Goal: Navigation & Orientation: Find specific page/section

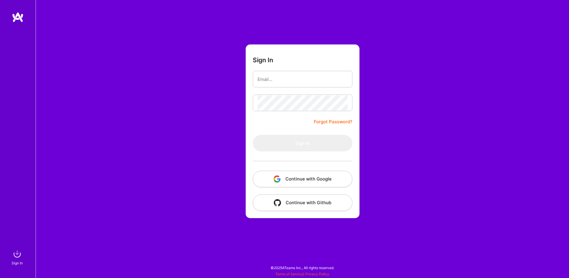
click at [293, 178] on button "Continue with Google" at bounding box center [303, 179] width 100 height 17
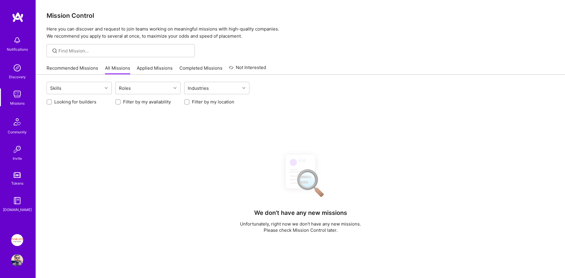
click at [139, 68] on link "Applied Missions" at bounding box center [155, 70] width 36 height 10
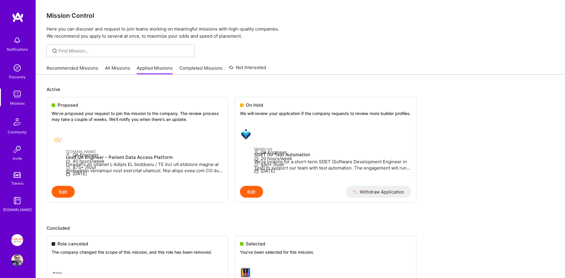
click at [115, 65] on link "All Missions" at bounding box center [117, 70] width 25 height 10
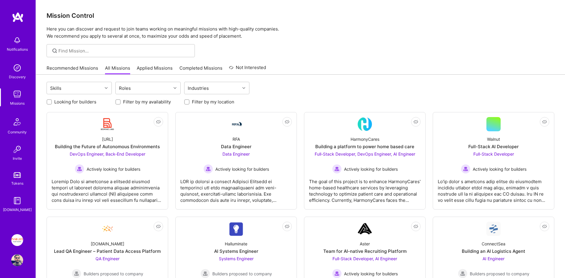
click at [165, 70] on link "Applied Missions" at bounding box center [155, 70] width 36 height 10
click at [150, 67] on link "Applied Missions" at bounding box center [155, 70] width 36 height 10
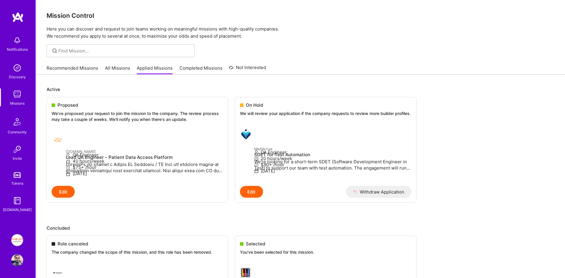
click at [118, 67] on link "All Missions" at bounding box center [117, 70] width 25 height 10
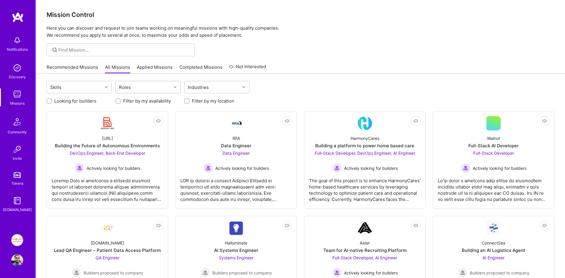
scroll to position [1, 0]
click at [160, 67] on link "Applied Missions" at bounding box center [155, 69] width 36 height 10
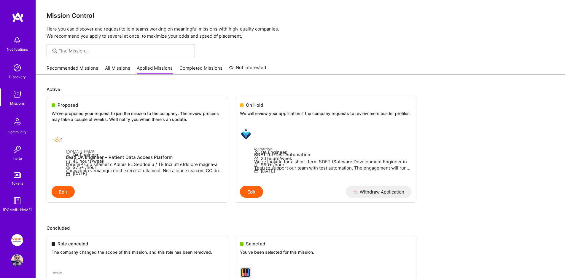
click at [92, 66] on link "Recommended Missions" at bounding box center [73, 70] width 52 height 10
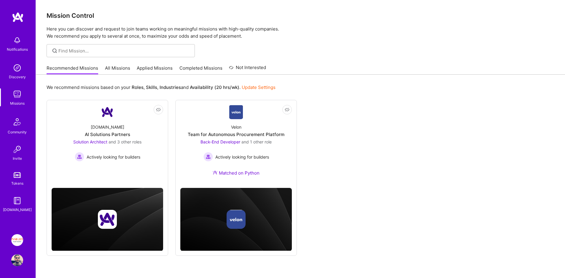
click at [155, 70] on link "Applied Missions" at bounding box center [155, 70] width 36 height 10
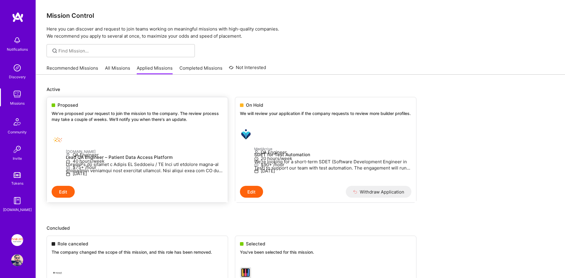
click at [187, 102] on div "Proposed" at bounding box center [137, 105] width 171 height 6
click at [125, 70] on link "All Missions" at bounding box center [117, 70] width 25 height 10
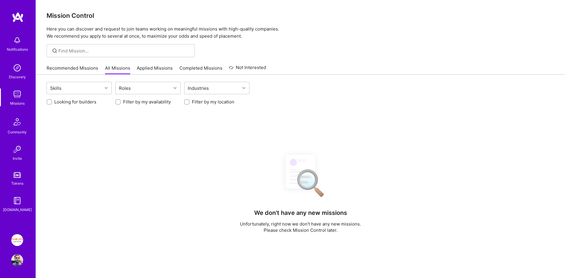
click at [157, 68] on link "Applied Missions" at bounding box center [155, 70] width 36 height 10
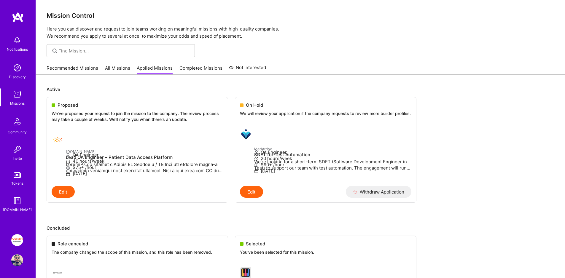
click at [77, 68] on link "Recommended Missions" at bounding box center [73, 70] width 52 height 10
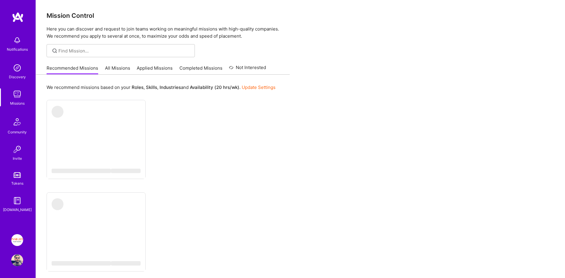
click at [111, 67] on link "All Missions" at bounding box center [117, 70] width 25 height 10
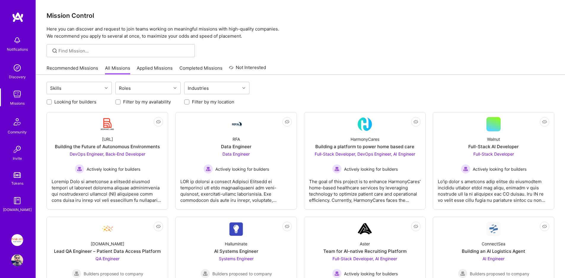
click at [146, 69] on link "Applied Missions" at bounding box center [155, 70] width 36 height 10
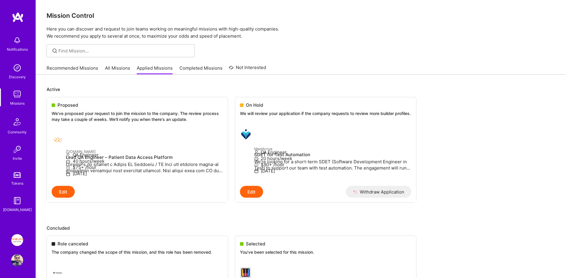
click at [111, 71] on link "All Missions" at bounding box center [117, 70] width 25 height 10
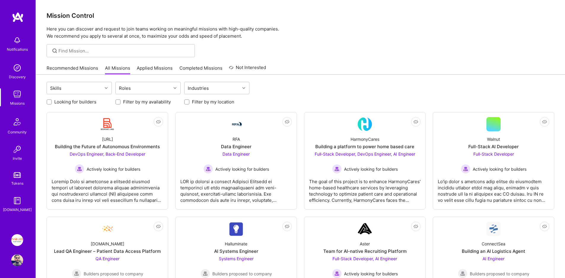
click at [137, 67] on link "Applied Missions" at bounding box center [155, 70] width 36 height 10
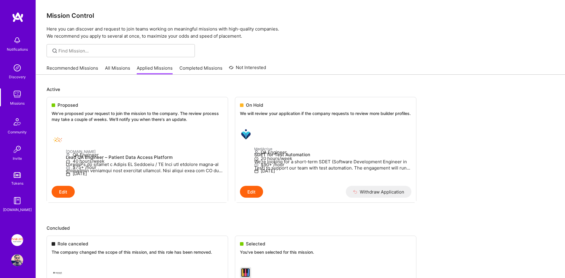
click at [120, 66] on link "All Missions" at bounding box center [117, 70] width 25 height 10
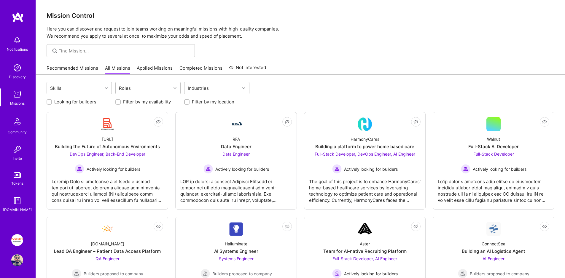
click at [79, 68] on link "Recommended Missions" at bounding box center [73, 70] width 52 height 10
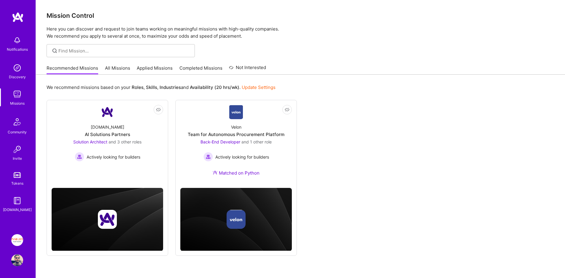
click at [109, 69] on link "All Missions" at bounding box center [117, 70] width 25 height 10
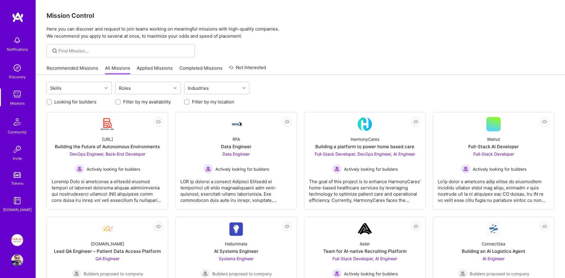
click at [138, 67] on link "Applied Missions" at bounding box center [155, 70] width 36 height 10
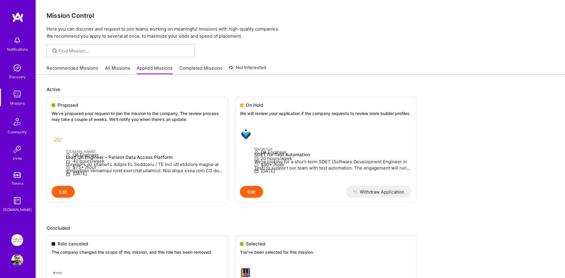
click at [182, 68] on link "Completed Missions" at bounding box center [200, 70] width 43 height 10
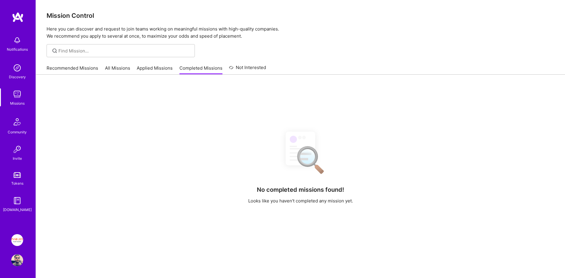
click at [156, 71] on link "Applied Missions" at bounding box center [155, 70] width 36 height 10
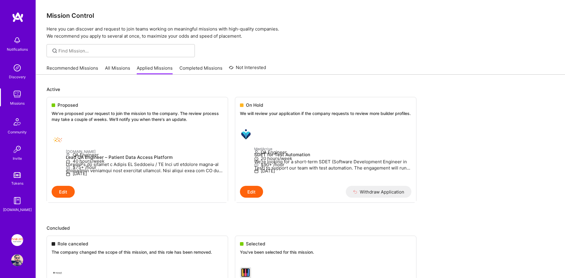
click at [106, 72] on link "All Missions" at bounding box center [117, 70] width 25 height 10
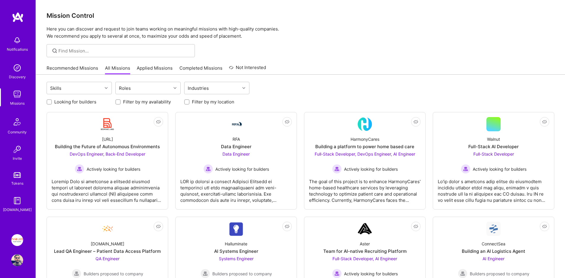
click at [73, 66] on link "Recommended Missions" at bounding box center [73, 70] width 52 height 10
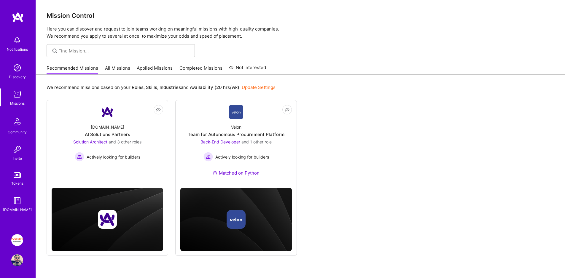
click at [118, 66] on link "All Missions" at bounding box center [117, 70] width 25 height 10
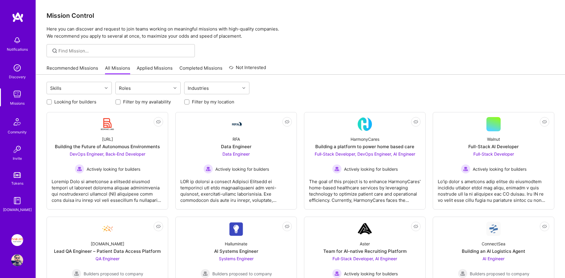
drag, startPoint x: 138, startPoint y: 68, endPoint x: 142, endPoint y: 67, distance: 4.5
click at [138, 68] on link "Applied Missions" at bounding box center [155, 70] width 36 height 10
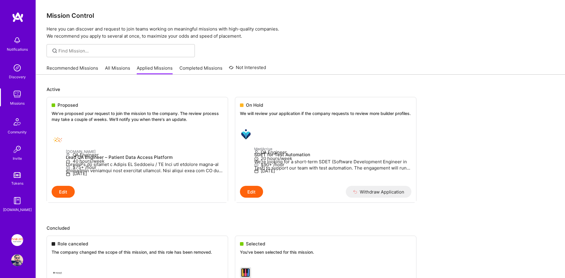
click at [79, 65] on link "Recommended Missions" at bounding box center [73, 70] width 52 height 10
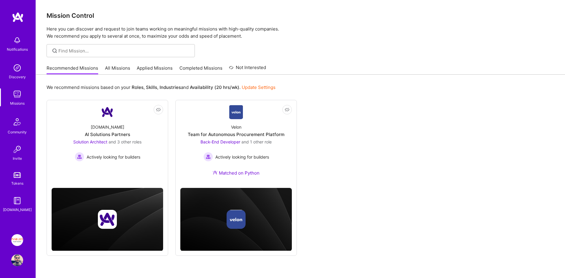
click at [149, 69] on link "Applied Missions" at bounding box center [155, 70] width 36 height 10
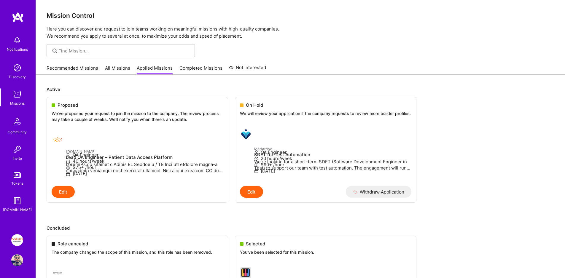
click at [103, 63] on div "Recommended Missions All Missions Applied Missions Completed Missions Not Inter…" at bounding box center [156, 68] width 219 height 13
click at [67, 66] on link "Recommended Missions" at bounding box center [73, 70] width 52 height 10
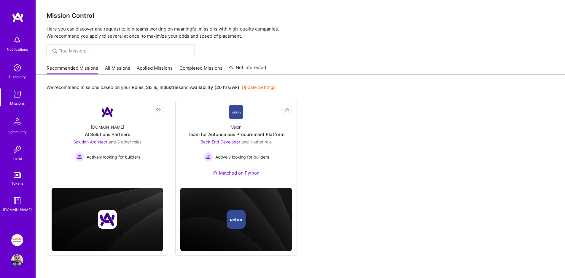
click at [155, 70] on link "Applied Missions" at bounding box center [155, 70] width 36 height 10
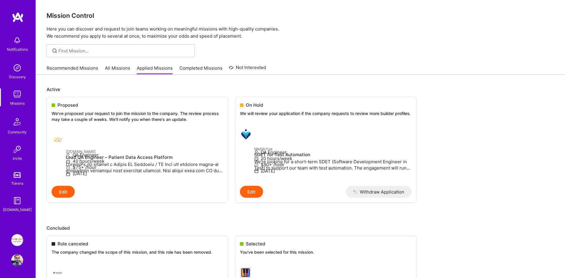
click at [194, 70] on link "Completed Missions" at bounding box center [200, 70] width 43 height 10
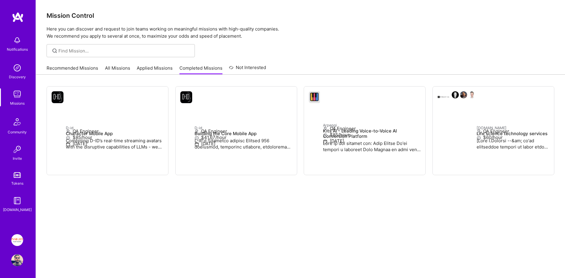
click at [154, 71] on link "Applied Missions" at bounding box center [155, 70] width 36 height 10
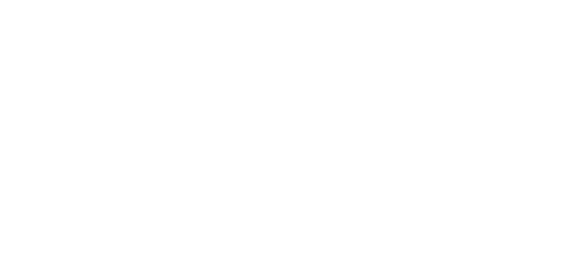
click at [0, 0] on link "All Missions" at bounding box center [0, 0] width 0 height 0
